Goal: Transaction & Acquisition: Book appointment/travel/reservation

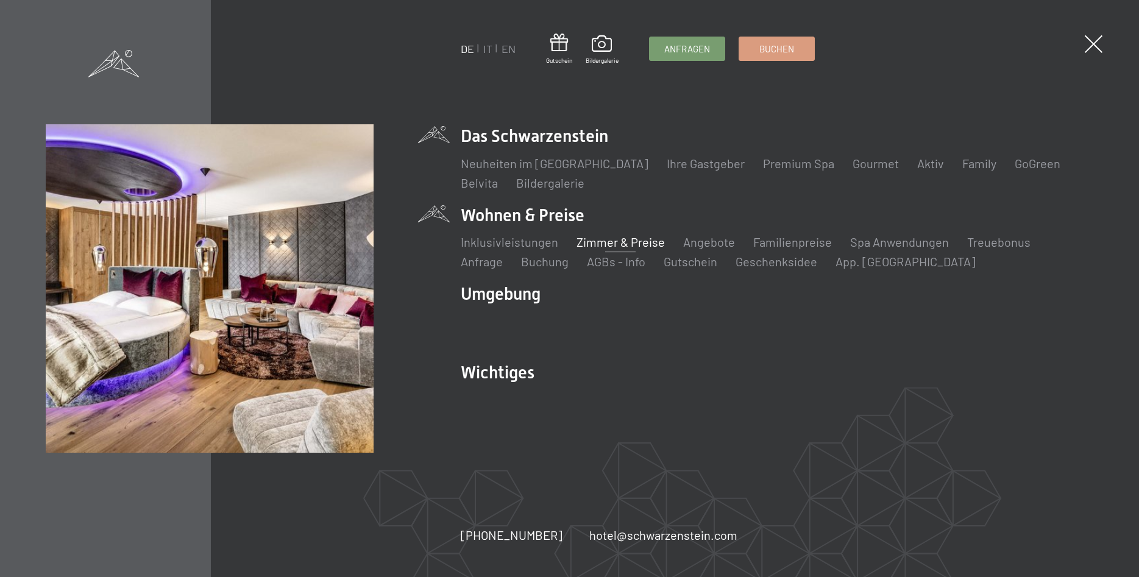
click at [589, 240] on link "Zimmer & Preise" at bounding box center [620, 242] width 88 height 15
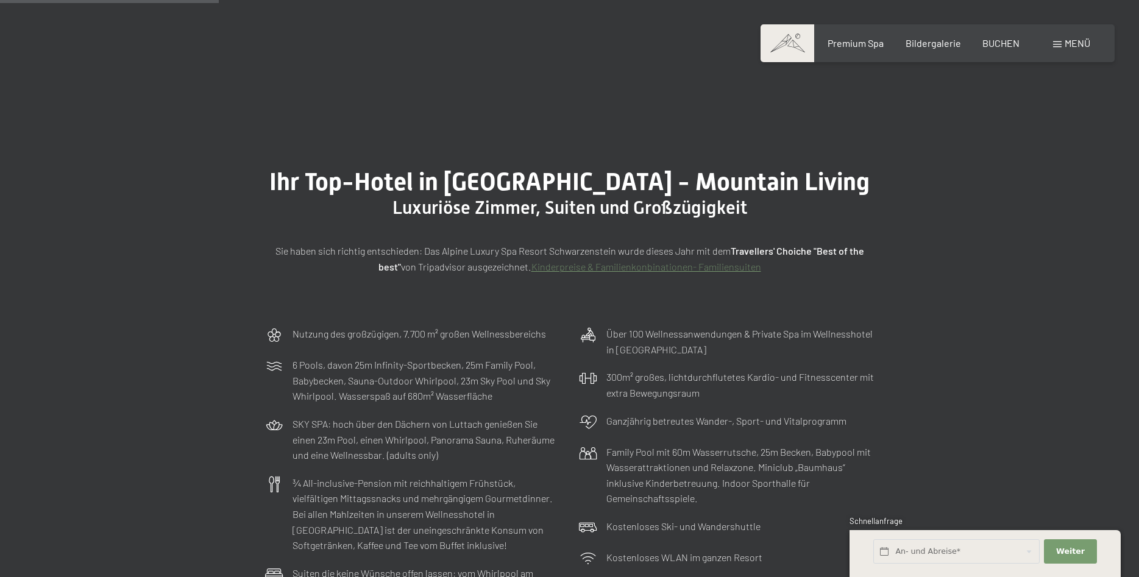
scroll to position [746, 0]
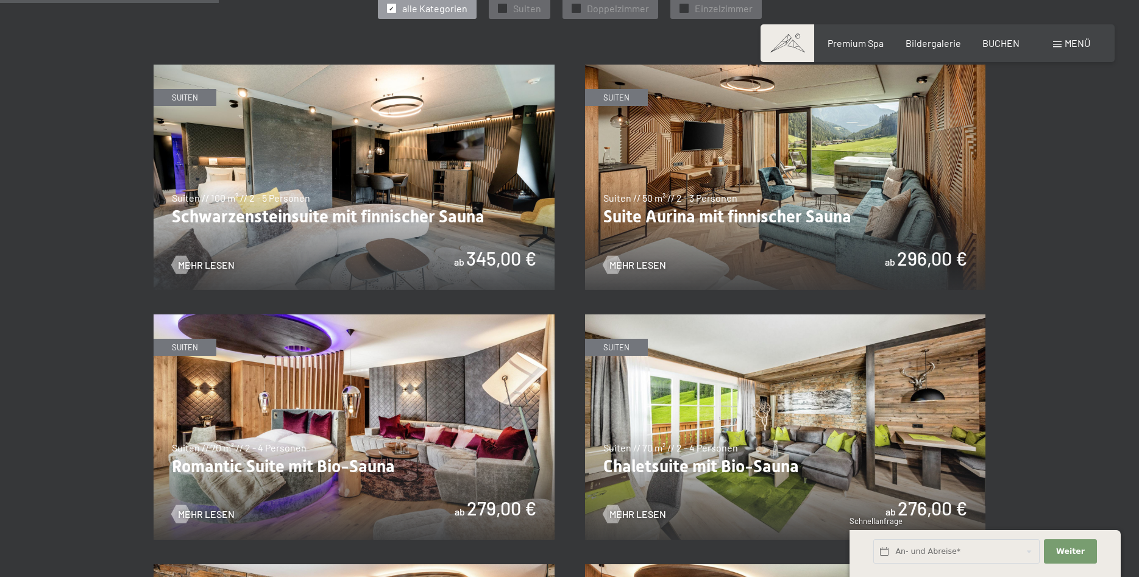
click at [343, 243] on img at bounding box center [354, 177] width 401 height 225
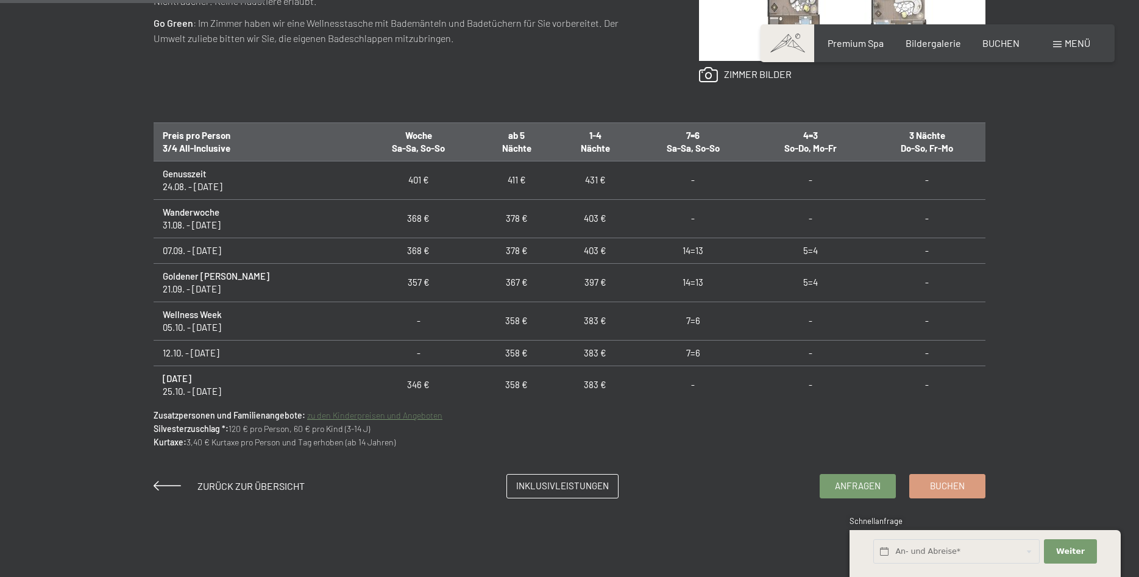
scroll to position [249, 0]
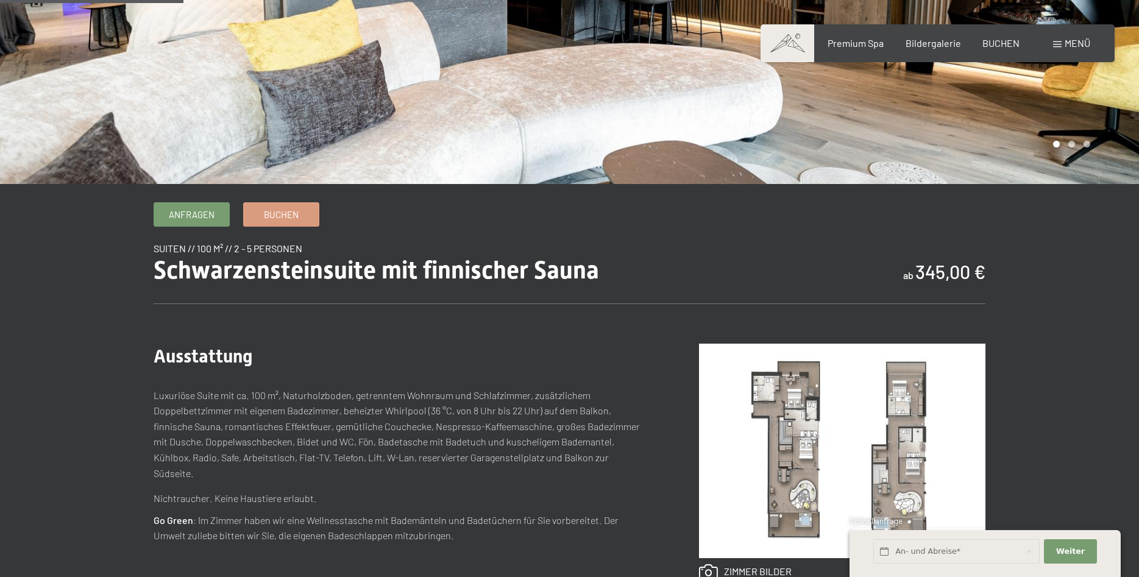
click at [804, 427] on img at bounding box center [842, 451] width 286 height 214
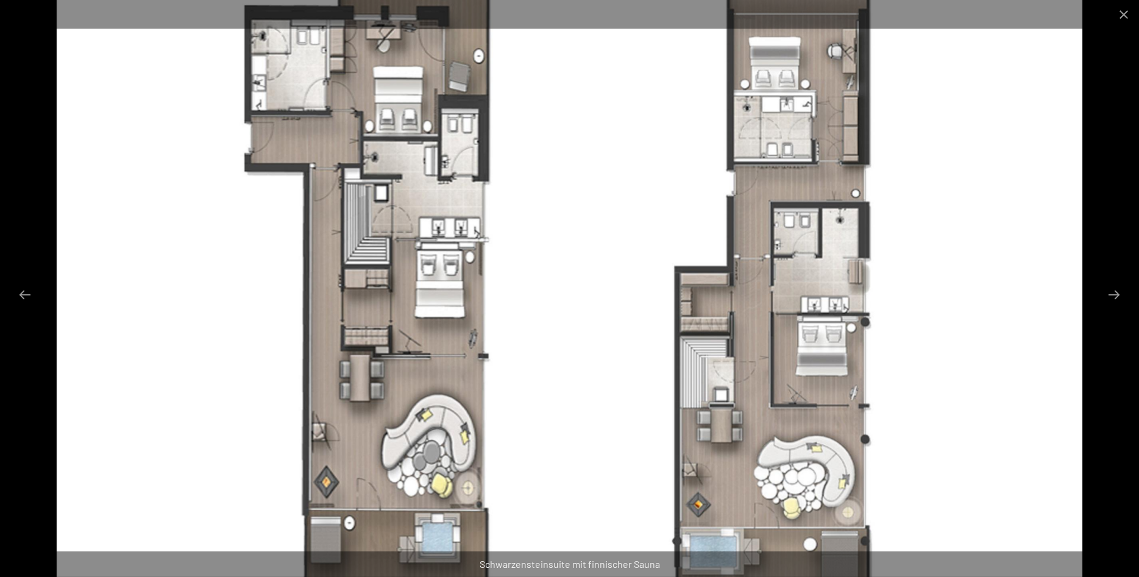
scroll to position [0, 0]
click at [463, 267] on img at bounding box center [570, 288] width 1026 height 577
click at [389, 42] on img at bounding box center [570, 288] width 1026 height 577
click at [450, 232] on img at bounding box center [570, 288] width 1026 height 577
drag, startPoint x: 406, startPoint y: 103, endPoint x: 414, endPoint y: 122, distance: 20.5
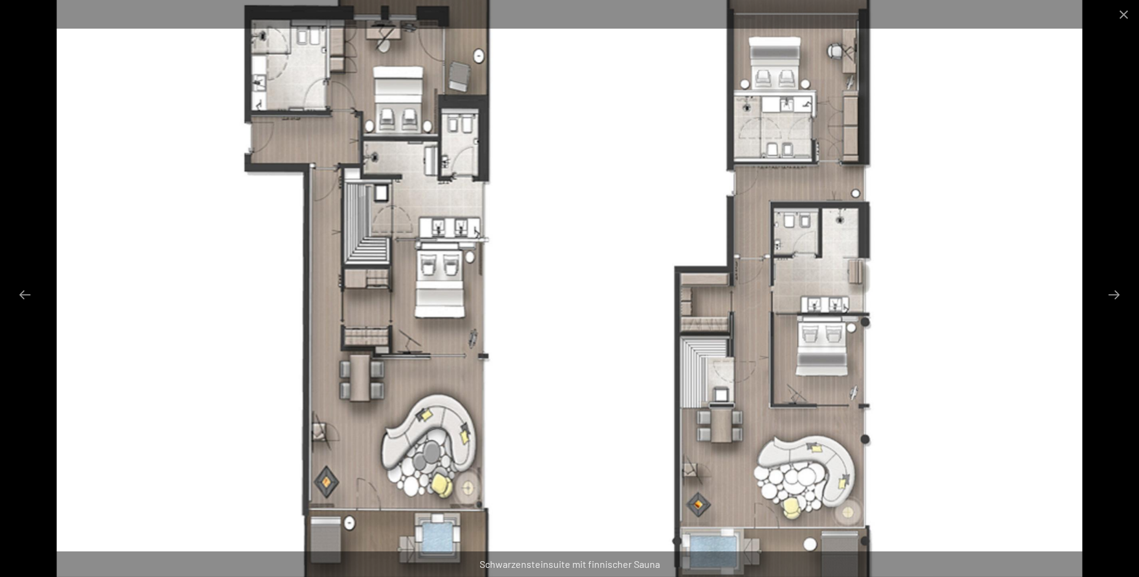
click at [414, 122] on img at bounding box center [570, 288] width 1026 height 577
click at [445, 230] on img at bounding box center [570, 288] width 1026 height 577
